Goal: Task Accomplishment & Management: Manage account settings

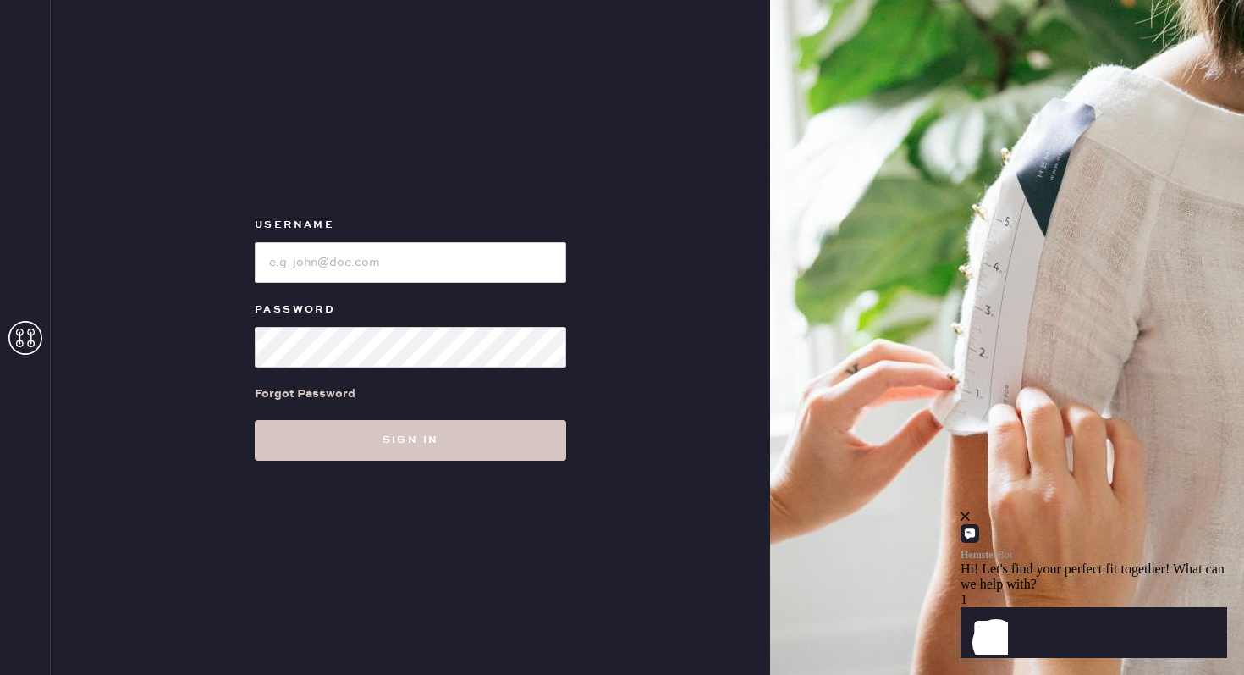
click at [518, 227] on label "Username" at bounding box center [410, 225] width 311 height 20
click at [507, 274] on input "loginName" at bounding box center [410, 262] width 311 height 41
click at [316, 388] on div "Forgot Password" at bounding box center [305, 393] width 101 height 19
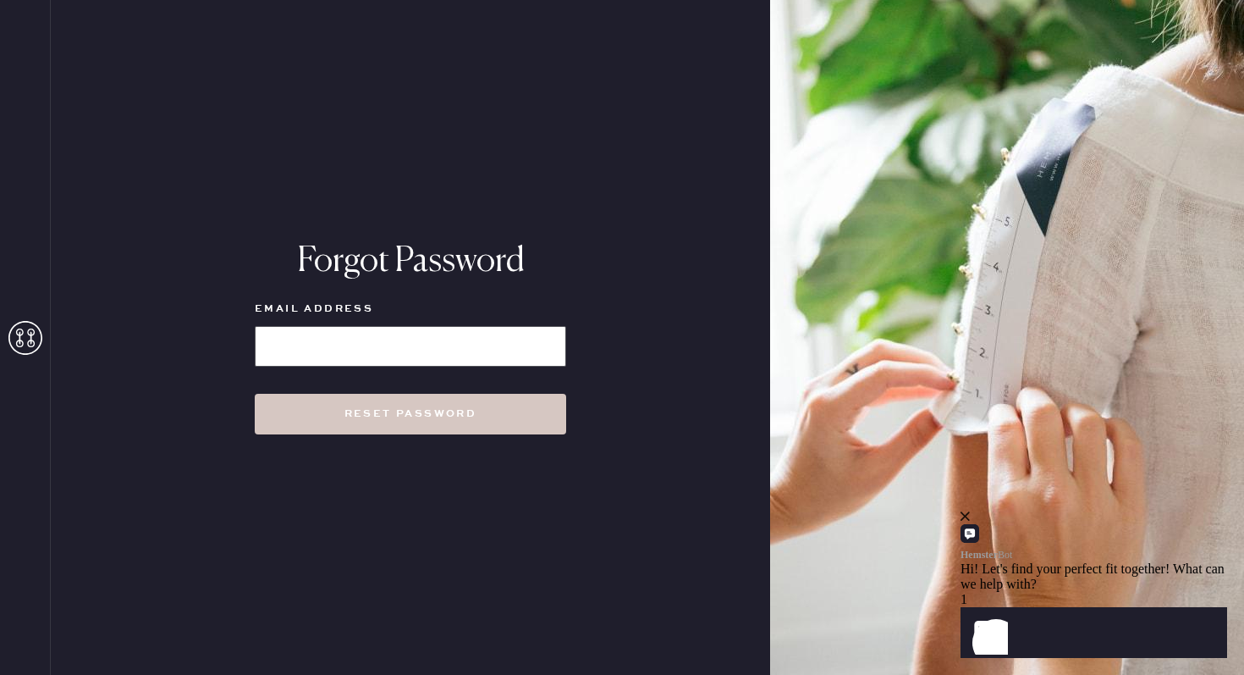
click at [404, 342] on input at bounding box center [410, 346] width 311 height 41
type input "[EMAIL_ADDRESS][DOMAIN_NAME]"
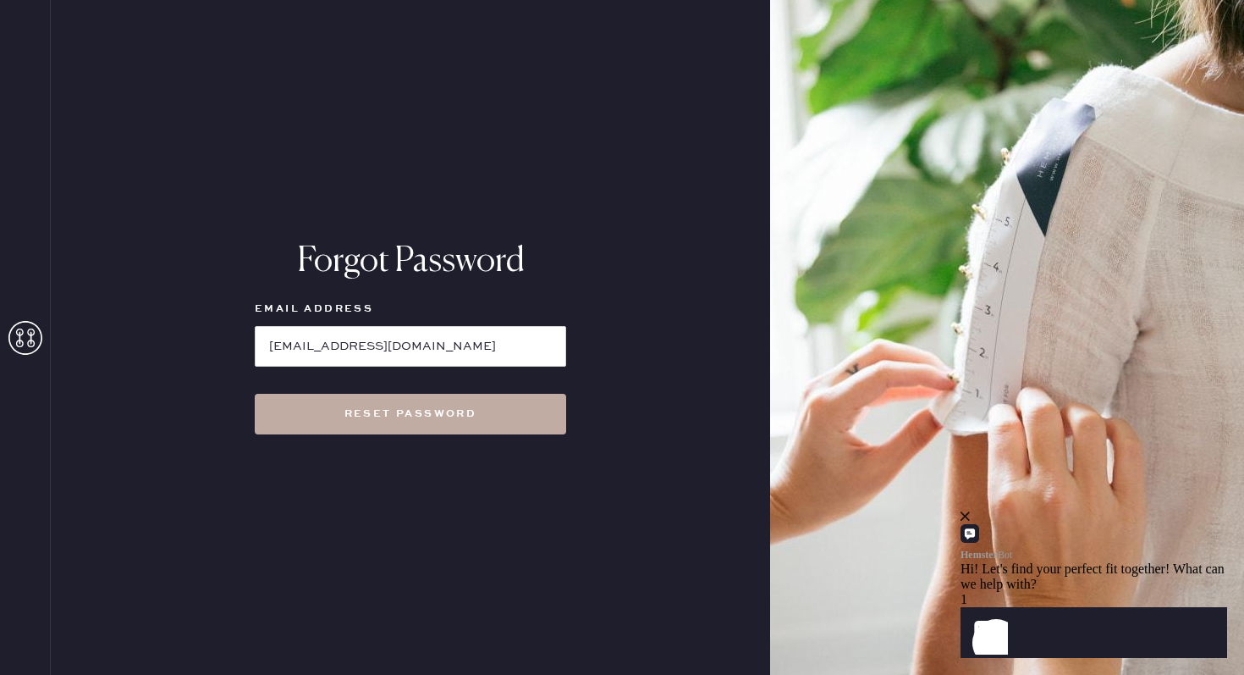
click at [408, 415] on button "Reset Password" at bounding box center [410, 414] width 311 height 41
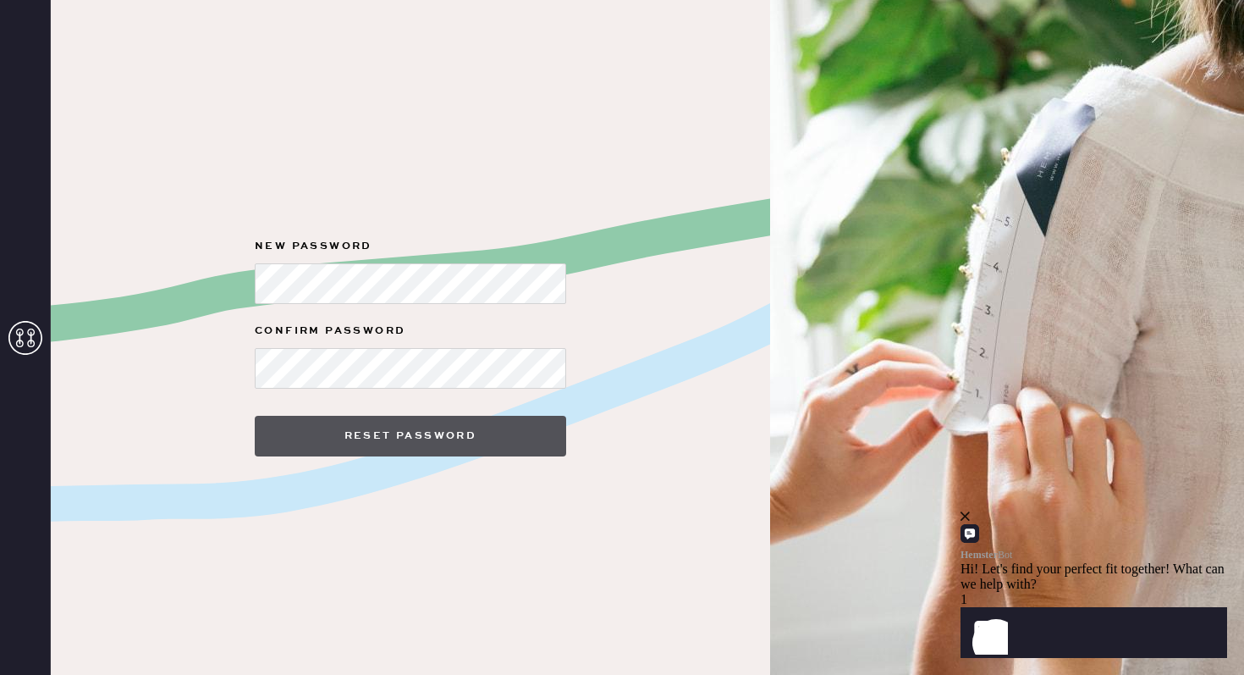
click at [460, 421] on button "Reset Password" at bounding box center [410, 436] width 311 height 41
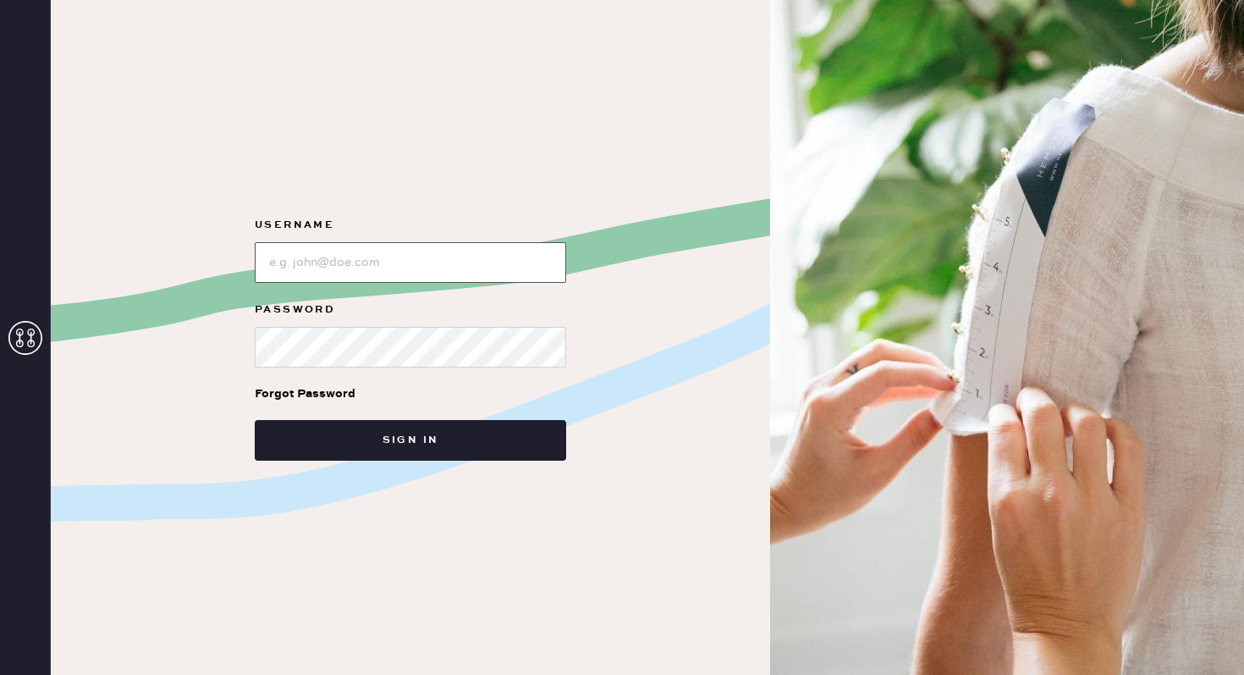
click at [455, 273] on input "loginName" at bounding box center [410, 262] width 311 height 41
type input "[EMAIL_ADDRESS][DOMAIN_NAME]"
click at [407, 325] on div at bounding box center [410, 345] width 311 height 44
click at [255, 420] on button "Sign in" at bounding box center [410, 440] width 311 height 41
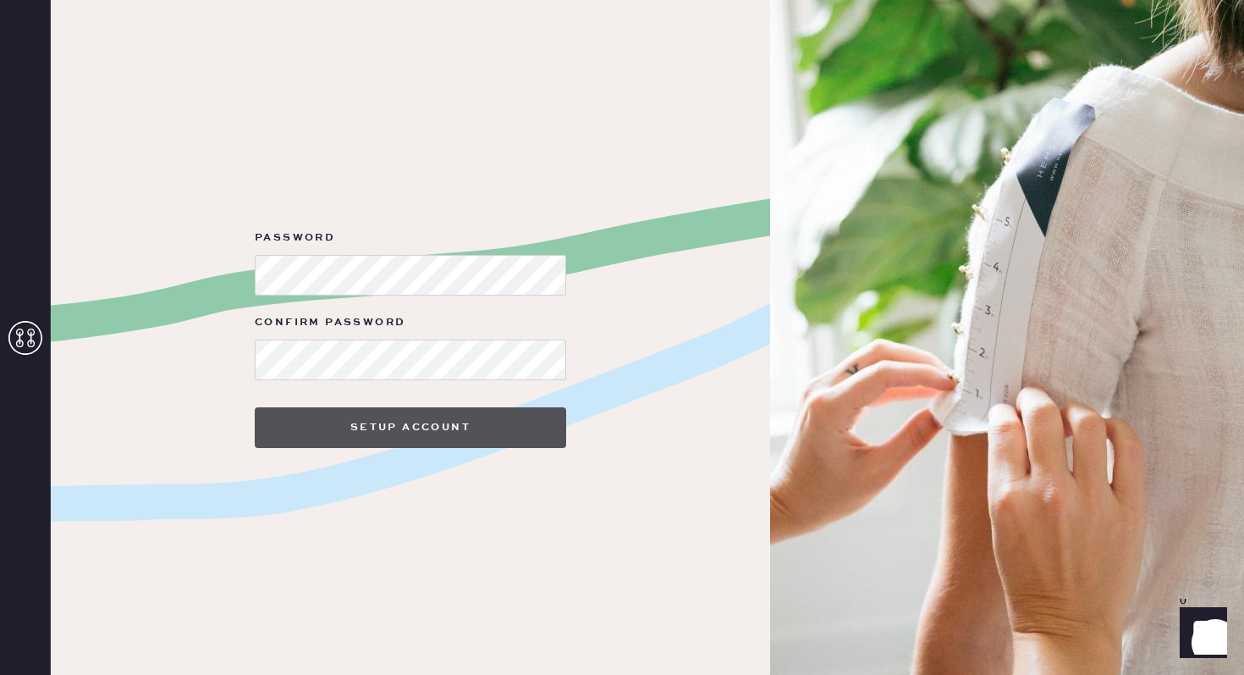
click at [464, 427] on button "Setup Account" at bounding box center [410, 427] width 311 height 41
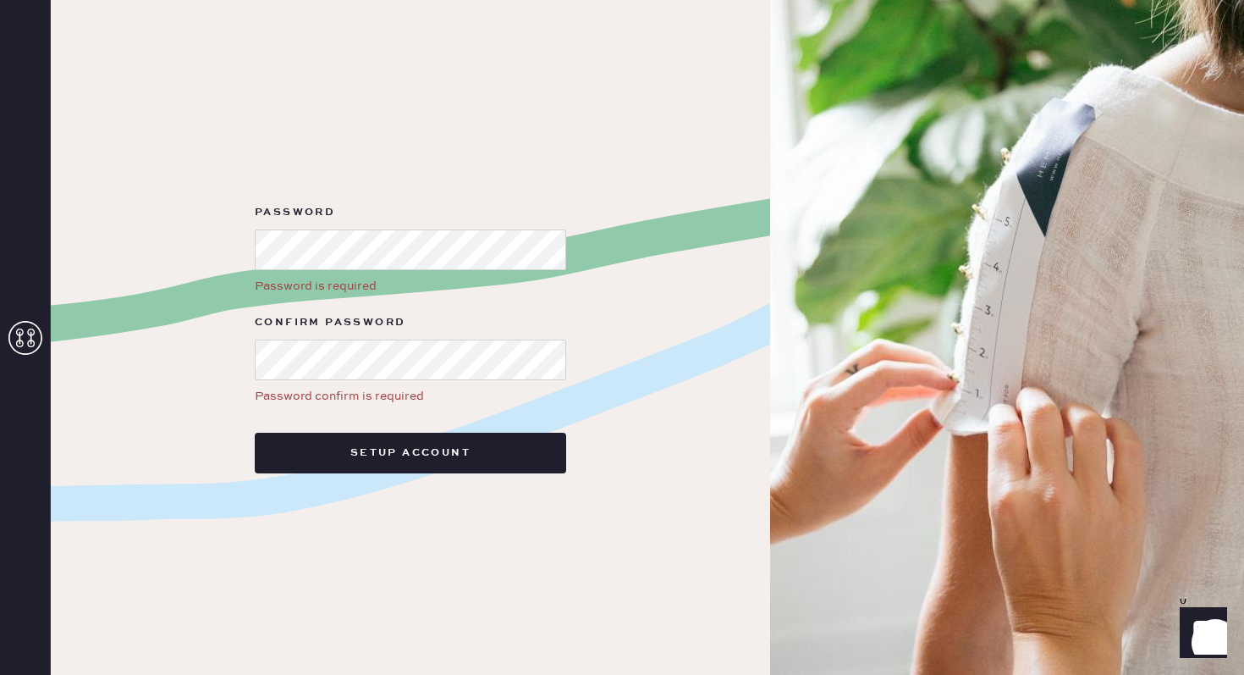
click at [469, 227] on div at bounding box center [410, 248] width 311 height 44
click at [255, 432] on button "Setup Account" at bounding box center [410, 452] width 311 height 41
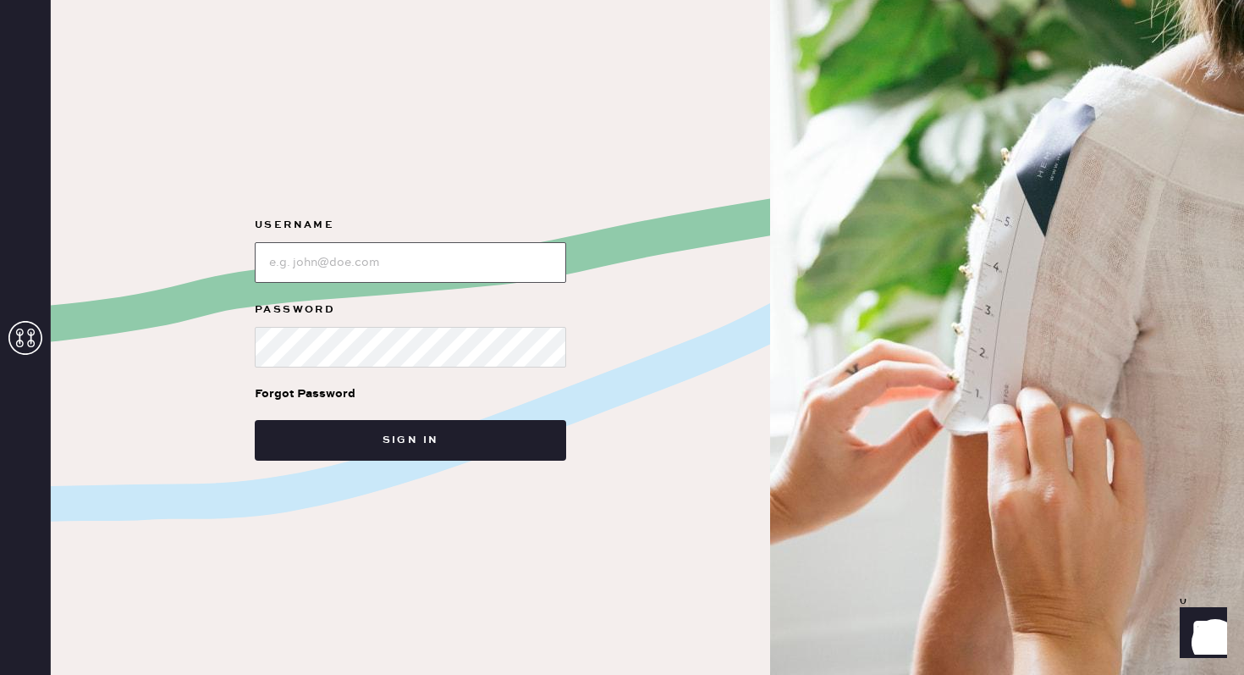
click at [409, 272] on input "loginName" at bounding box center [410, 262] width 311 height 41
type input "[EMAIL_ADDRESS][DOMAIN_NAME]"
click at [255, 420] on button "Sign in" at bounding box center [410, 440] width 311 height 41
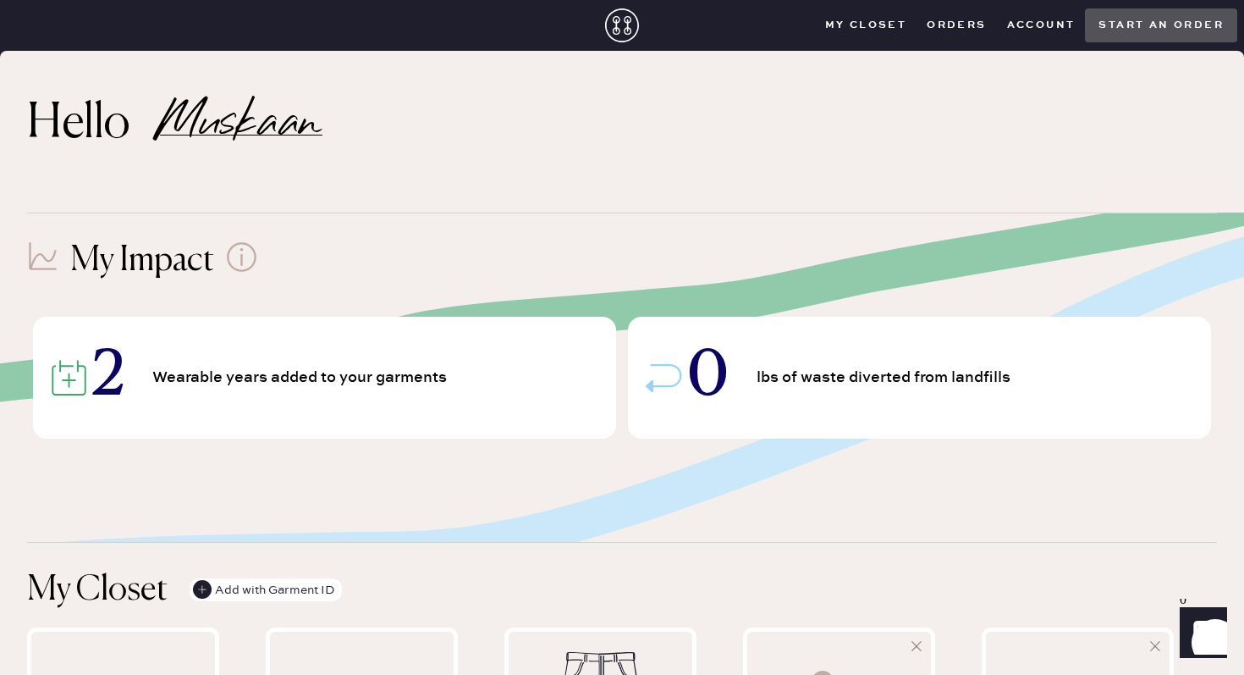
scroll to position [266, 0]
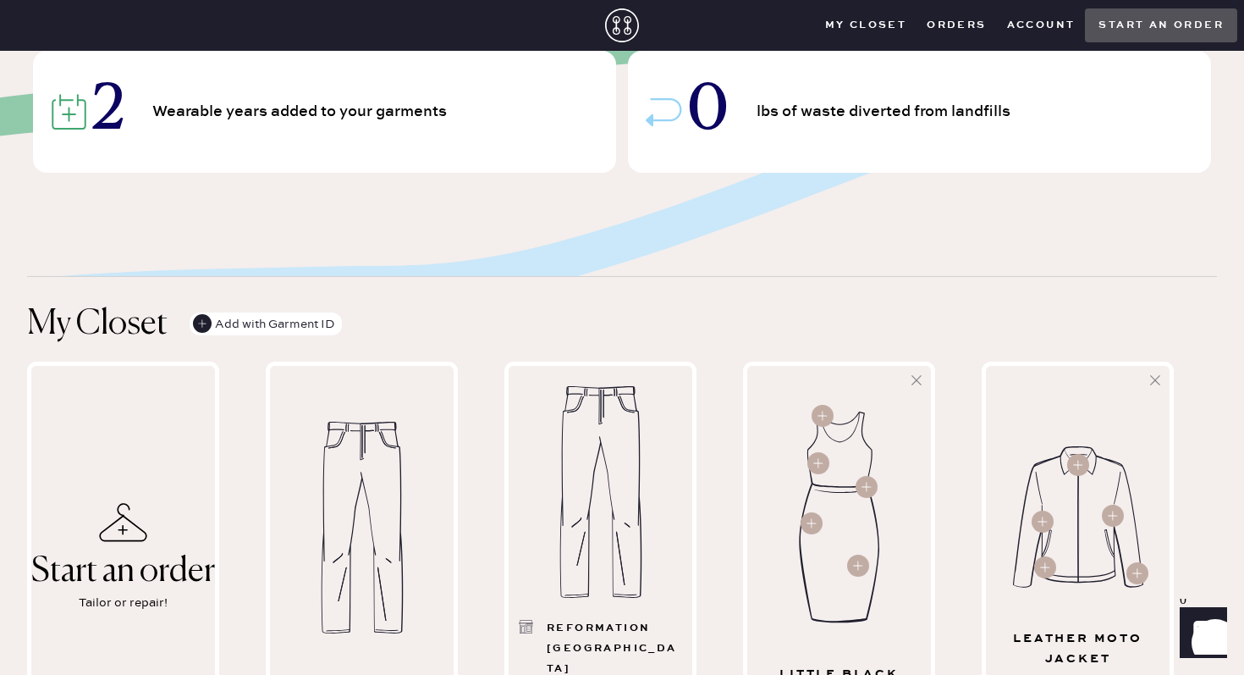
click at [970, 34] on button "Orders" at bounding box center [957, 25] width 80 height 25
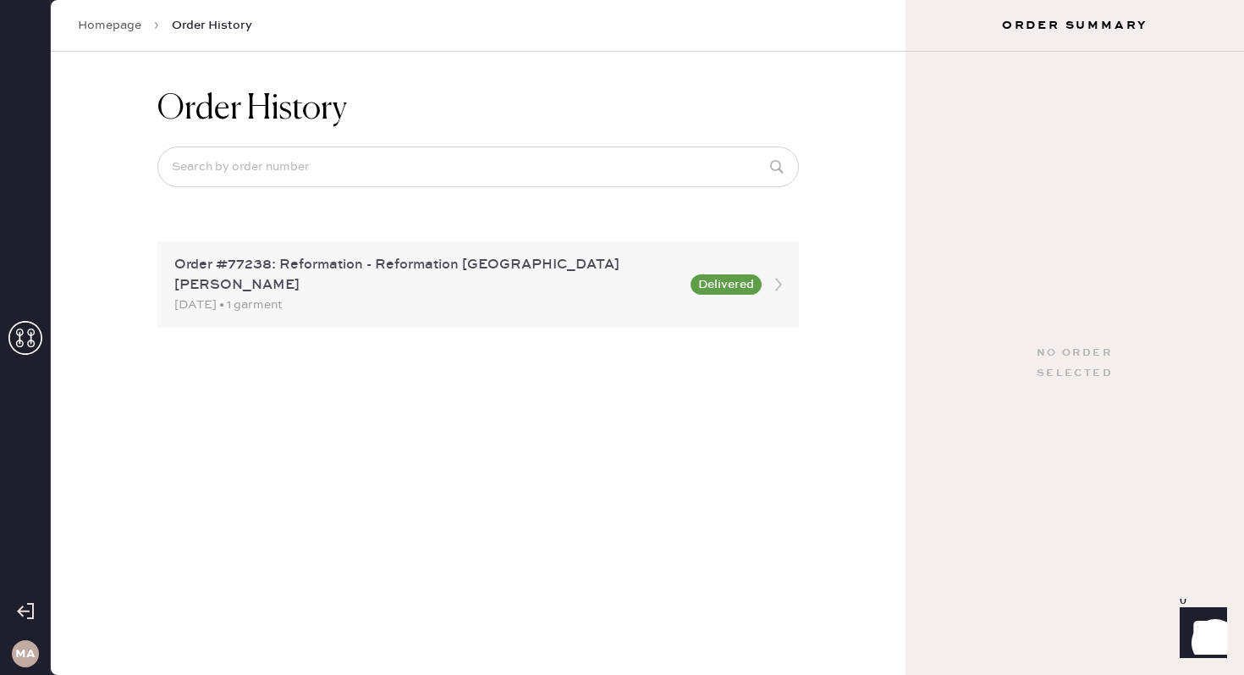
click at [400, 306] on div "Order #77238: Reformation - Reformation Santa Monica 02/22/2025 • 1 garment Del…" at bounding box center [478, 284] width 642 height 86
